Goal: Task Accomplishment & Management: Use online tool/utility

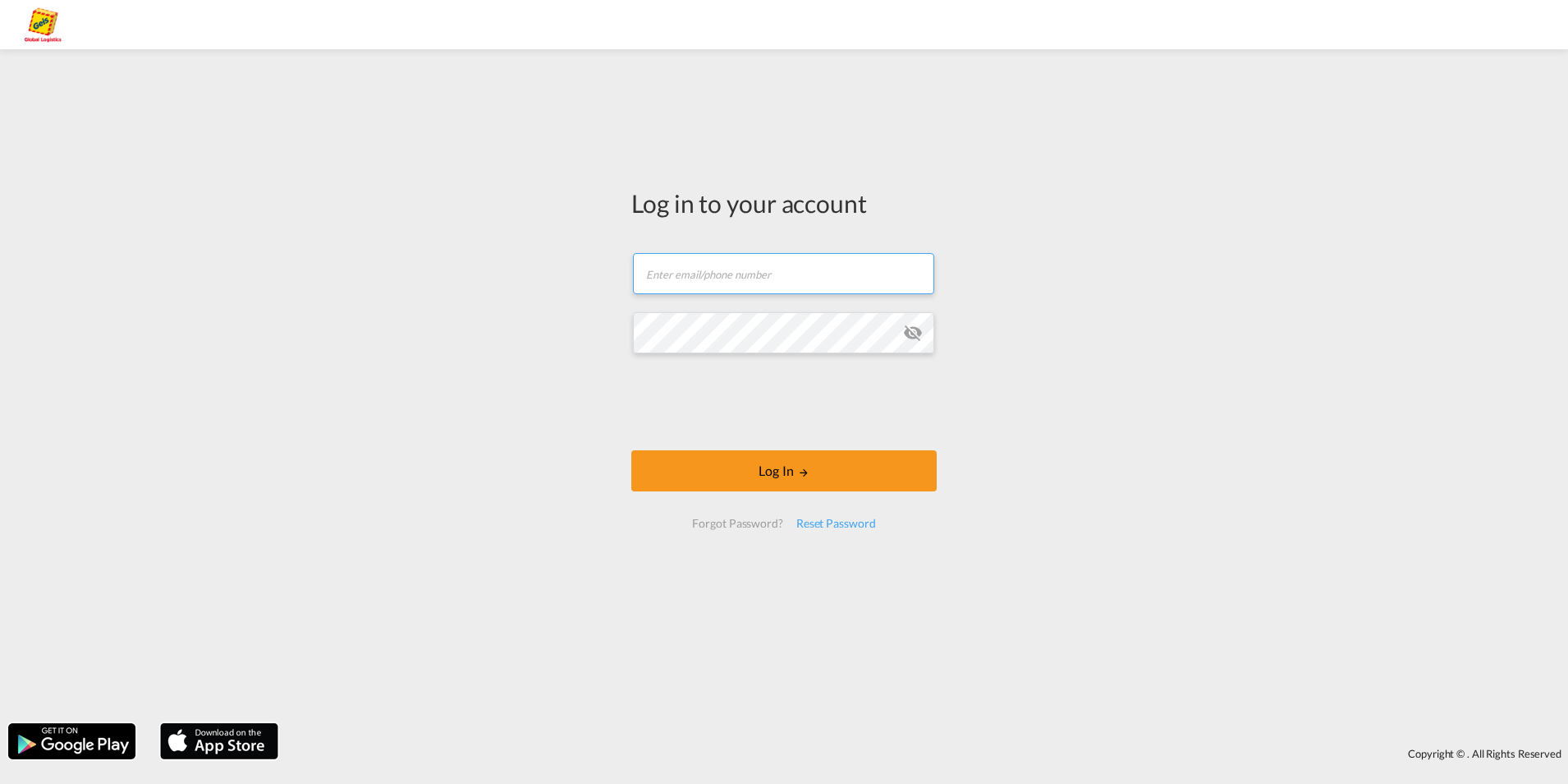
type input "[PERSON_NAME][EMAIL_ADDRESS][PERSON_NAME][PERSON_NAME][DOMAIN_NAME]"
click at [1170, 357] on div "Log in to your account [PERSON_NAME][EMAIL_ADDRESS][PERSON_NAME][PERSON_NAME][D…" at bounding box center [784, 386] width 1568 height 657
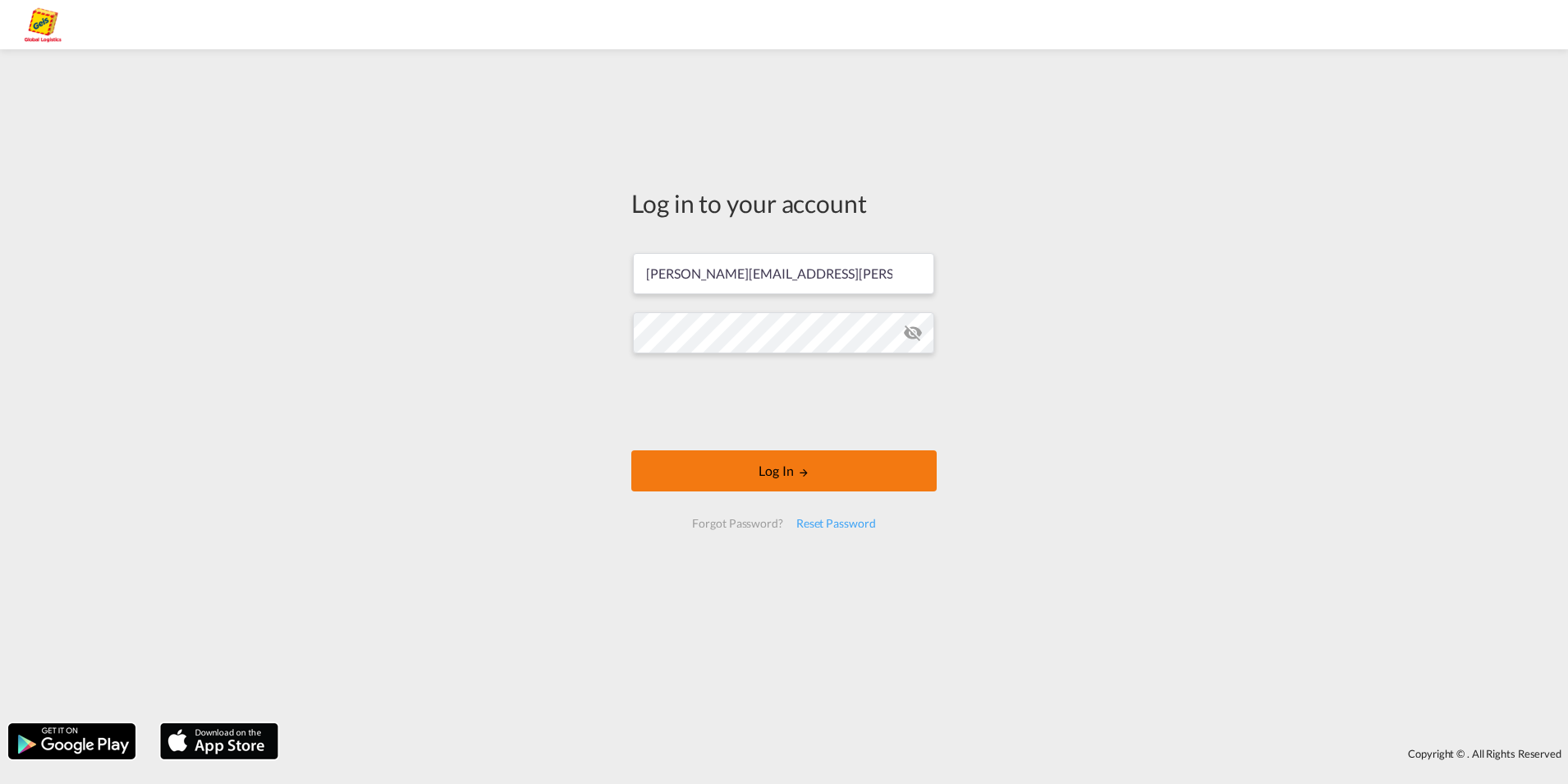
click at [778, 471] on button "Log In" at bounding box center [784, 471] width 305 height 41
